Goal: Communication & Community: Answer question/provide support

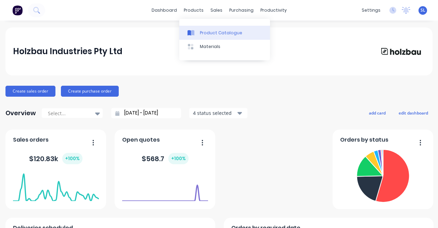
click at [202, 31] on div "Product Catalogue" at bounding box center [221, 33] width 42 height 6
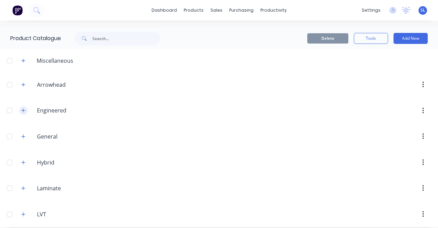
click at [23, 110] on icon "button" at bounding box center [23, 110] width 4 height 5
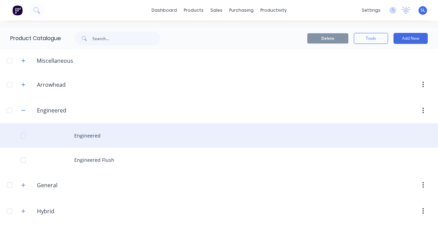
click at [87, 138] on div "Engineered" at bounding box center [219, 135] width 438 height 24
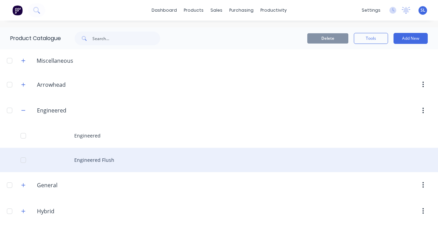
click at [87, 156] on div "Engineered Flush" at bounding box center [219, 159] width 438 height 24
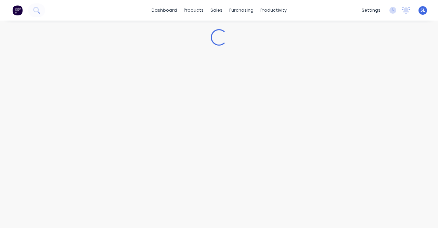
click at [87, 156] on div "Loading..." at bounding box center [219, 117] width 438 height 193
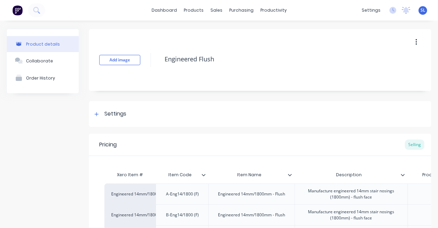
type textarea "x"
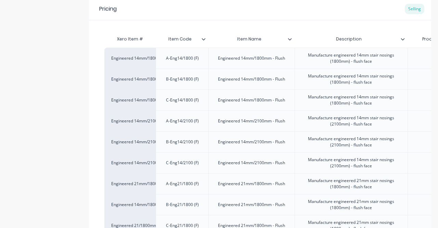
scroll to position [116, 0]
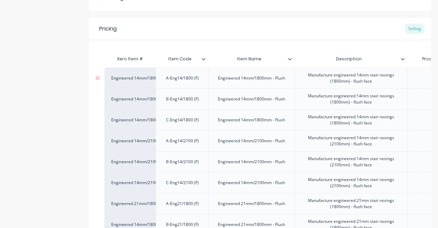
click at [146, 79] on div "Engineered 14mm/1800mm (F)" at bounding box center [130, 78] width 38 height 6
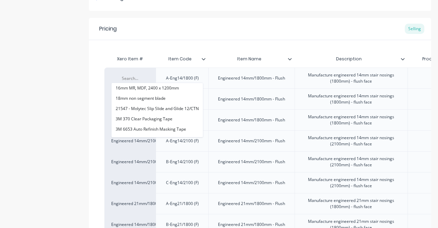
click at [192, 34] on div "Pricing Selling" at bounding box center [260, 29] width 342 height 22
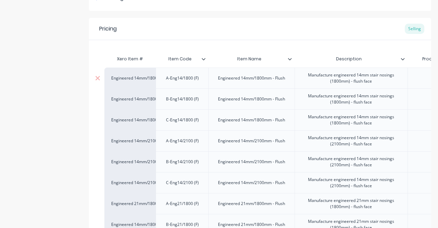
click at [149, 78] on div "Engineered 14mm/1800mm (F)" at bounding box center [130, 78] width 38 height 6
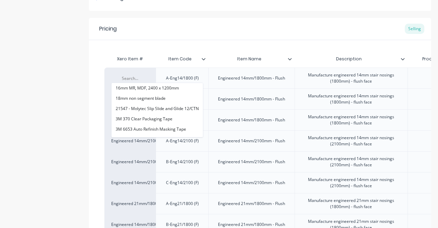
click at [86, 101] on div "Product details Collaborate Order History Add image Engineered Flush Settings P…" at bounding box center [219, 145] width 424 height 464
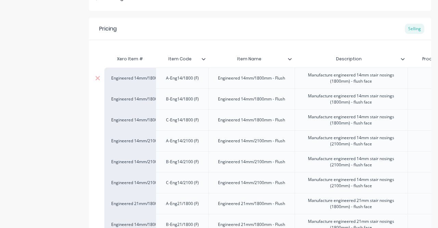
click at [143, 78] on div "Engineered 14mm/1800mm (F)" at bounding box center [130, 78] width 38 height 6
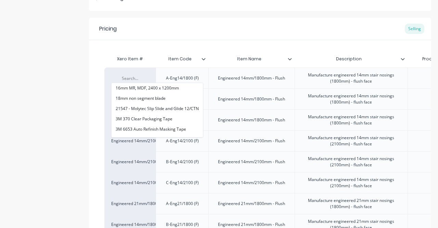
click at [70, 103] on div "Product details Collaborate Order History" at bounding box center [43, 145] width 72 height 464
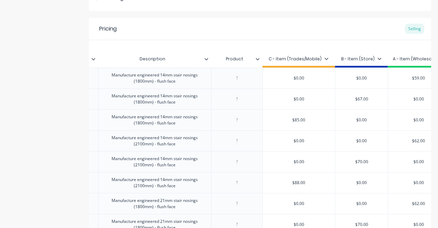
scroll to position [0, 220]
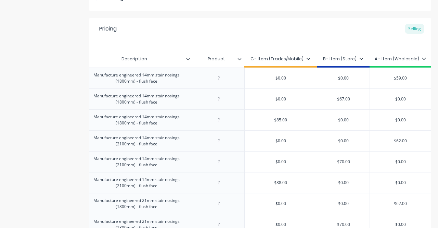
click at [181, 86] on div "Manufacture engineered 14mm stair nosings (1800mm) - flush face" at bounding box center [136, 77] width 113 height 21
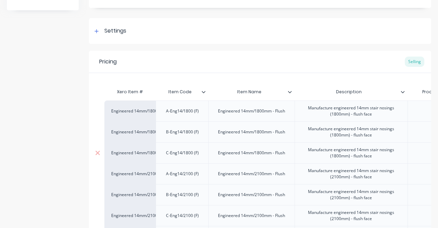
scroll to position [76, 0]
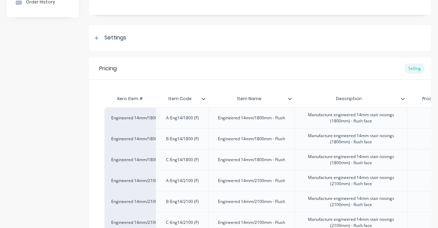
type input "Item Code"
click at [159, 99] on input "Item Code" at bounding box center [180, 98] width 49 height 6
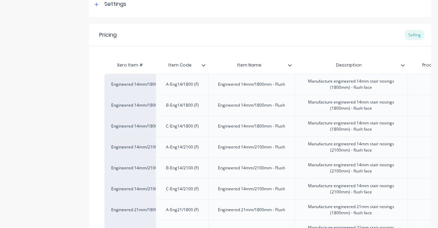
scroll to position [110, 0]
click at [156, 80] on div "A-Eng14/1800 (F)" at bounding box center [182, 84] width 53 height 21
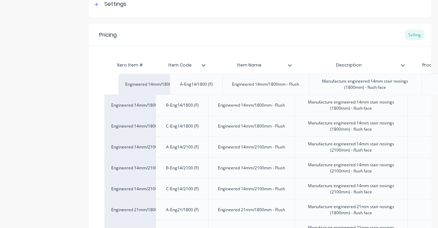
drag, startPoint x: 156, startPoint y: 80, endPoint x: 158, endPoint y: 75, distance: 5.7
click at [159, 75] on div "Engineered 14mm/1800mm (F) A-Eng14/1800 (F) Engineered 14mm/1800mm - Flush Manu…" at bounding box center [259, 199] width 311 height 250
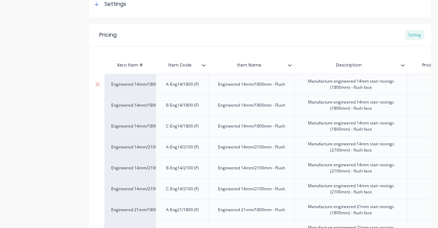
click at [146, 84] on div "Engineered 14mm/1800mm (F)" at bounding box center [130, 84] width 38 height 6
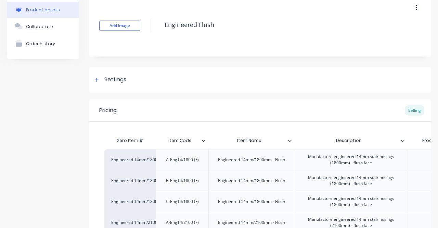
scroll to position [0, 0]
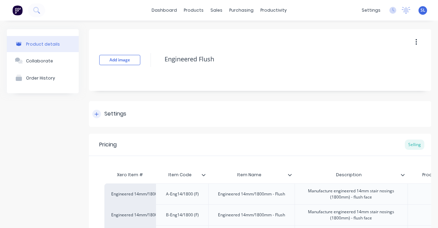
click at [117, 116] on div "Settings" at bounding box center [115, 114] width 22 height 9
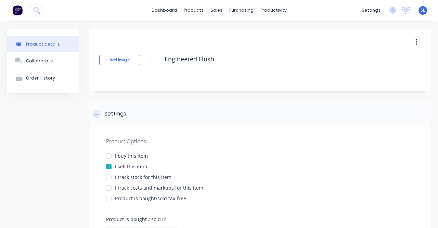
type textarea "x"
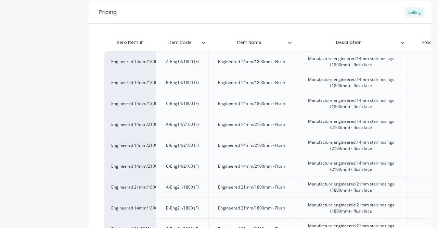
scroll to position [318, 0]
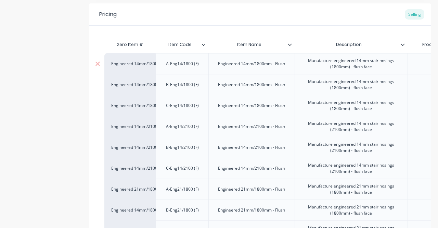
click at [140, 67] on div "Engineered 14mm/1800mm (F)" at bounding box center [129, 63] width 51 height 21
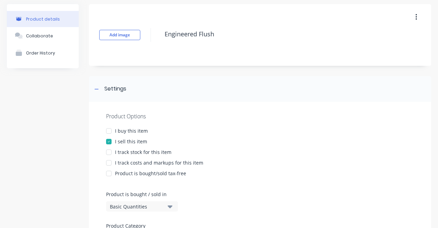
scroll to position [25, 0]
click at [412, 17] on button "button" at bounding box center [416, 17] width 16 height 12
click at [200, 110] on div "Product Options I buy this item I sell this item I track stock for this item I …" at bounding box center [260, 195] width 342 height 188
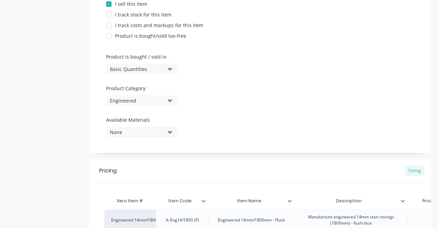
scroll to position [0, 0]
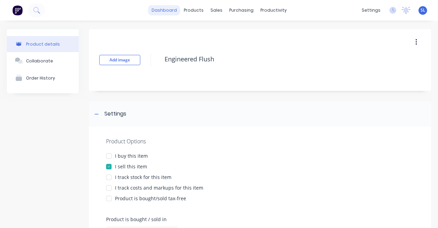
click at [173, 12] on link "dashboard" at bounding box center [164, 10] width 32 height 10
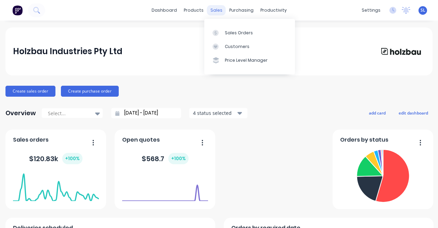
click at [211, 9] on div "sales" at bounding box center [216, 10] width 19 height 10
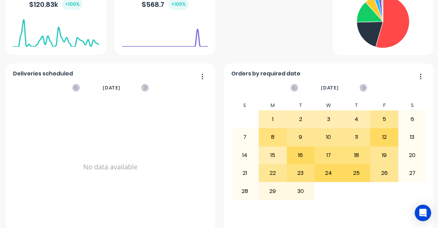
scroll to position [251, 0]
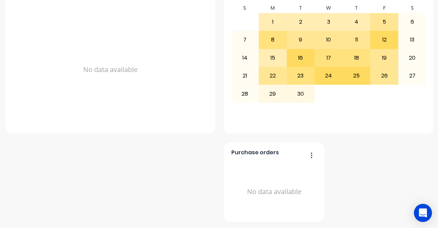
click at [421, 213] on icon "Open Intercom Messenger" at bounding box center [423, 212] width 8 height 9
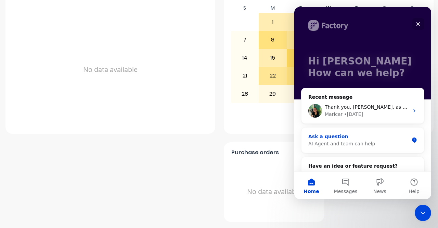
scroll to position [29, 0]
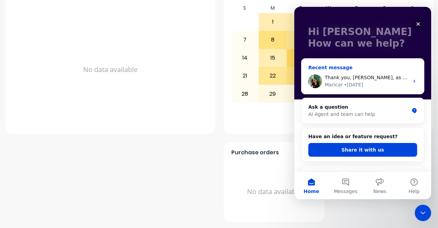
click at [366, 81] on div "Maricar • 5d ago" at bounding box center [367, 84] width 84 height 7
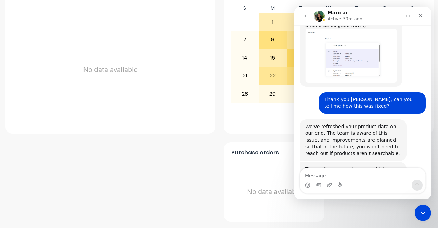
scroll to position [1236, 0]
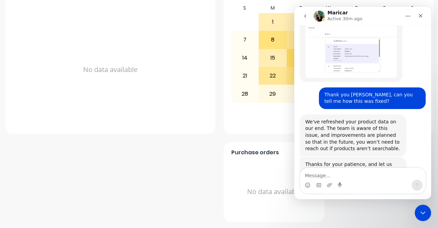
click at [333, 174] on textarea "Message…" at bounding box center [362, 174] width 125 height 12
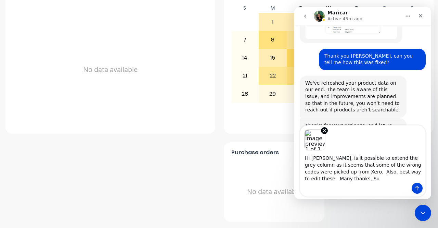
scroll to position [1279, 0]
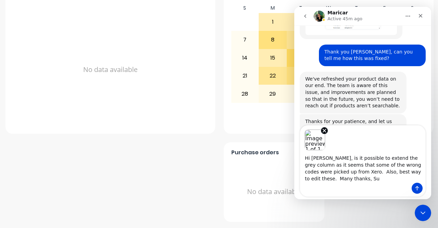
type textarea "Hi Maricar, is it possible to extend the grey column as it seems that some of t…"
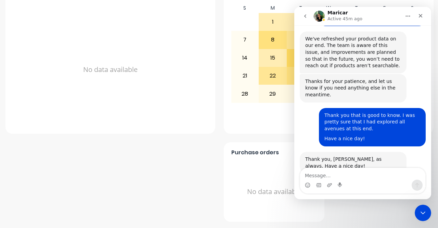
scroll to position [1347, 0]
